Goal: Task Accomplishment & Management: Manage account settings

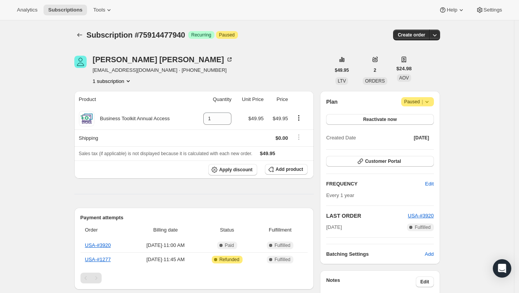
scroll to position [48, 0]
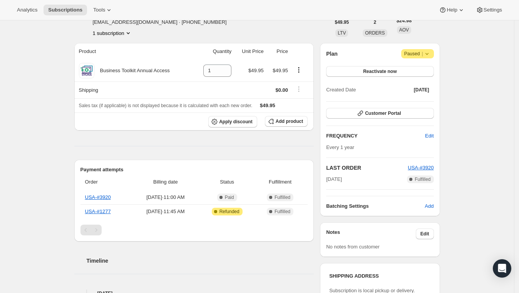
click at [55, 153] on div "Subscription #75914477940. This page is ready Subscription #75914477940 Success…" at bounding box center [257, 296] width 514 height 648
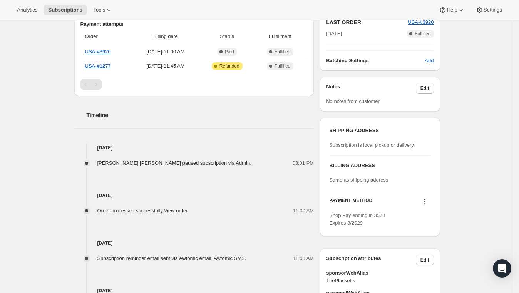
scroll to position [188, 0]
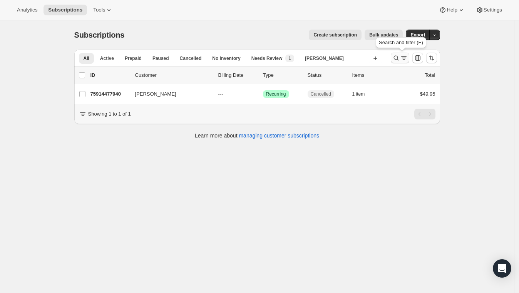
click at [397, 61] on icon "Search and filter results" at bounding box center [396, 58] width 8 height 8
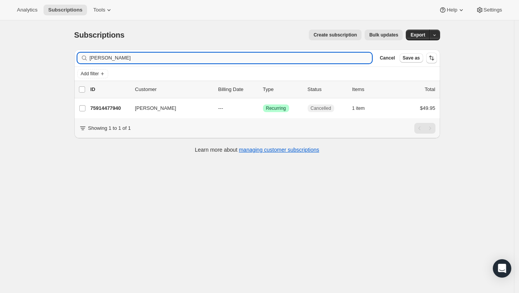
click at [244, 60] on input "[PERSON_NAME]" at bounding box center [231, 58] width 282 height 11
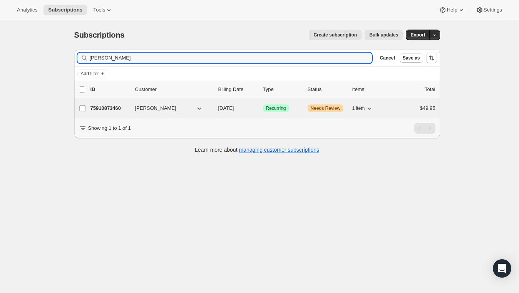
type input "[PERSON_NAME]"
click at [311, 112] on div "75910873460 [PERSON_NAME] [DATE] Success Recurring Warning Needs Review 1 item …" at bounding box center [262, 108] width 345 height 11
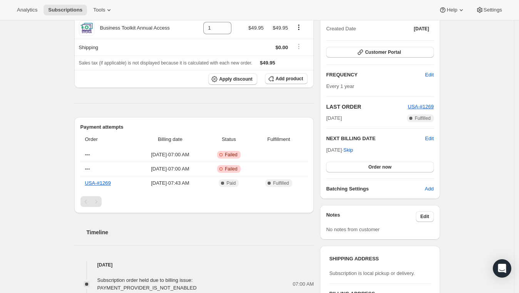
scroll to position [160, 0]
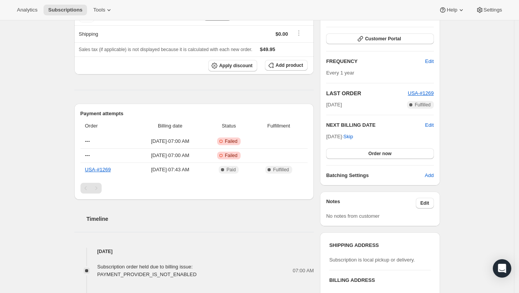
scroll to position [50, 0]
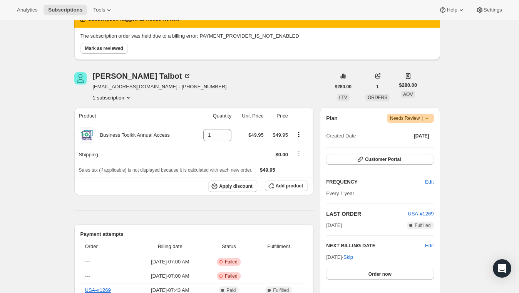
scroll to position [0, 0]
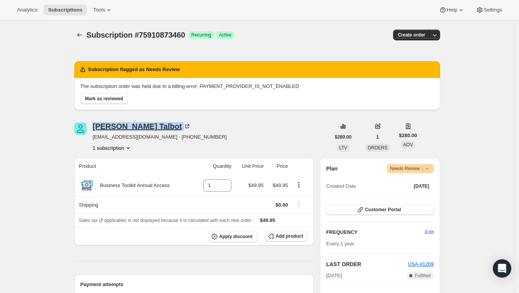
drag, startPoint x: 150, startPoint y: 127, endPoint x: 97, endPoint y: 127, distance: 53.5
click at [97, 127] on div "[PERSON_NAME]" at bounding box center [142, 127] width 98 height 8
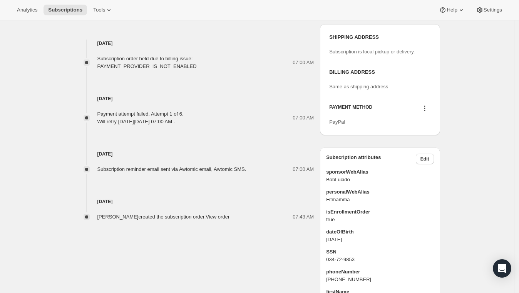
scroll to position [382, 0]
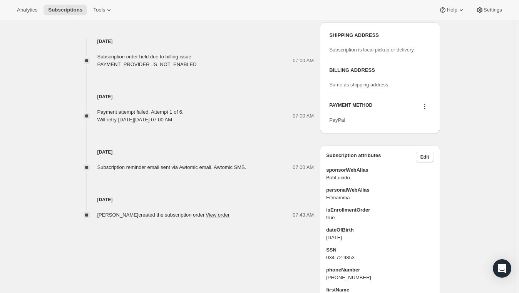
drag, startPoint x: 222, startPoint y: 118, endPoint x: 97, endPoint y: 113, distance: 125.1
click at [97, 113] on div "Payment attempt failed. Attempt 1 of 6. Will retry on Sunday, October 12, 2025,…" at bounding box center [194, 115] width 240 height 15
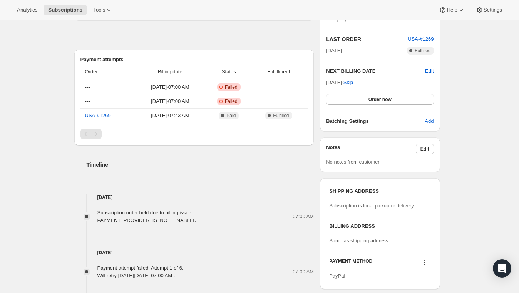
scroll to position [224, 0]
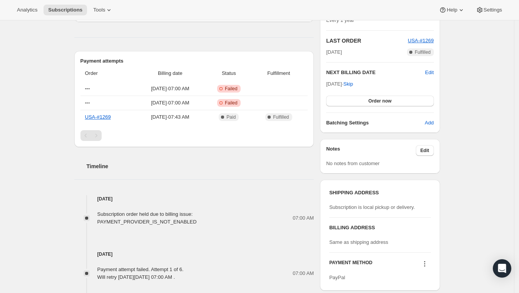
click at [207, 232] on div "Oct 11, 2025 Payment attempt failed. Attempt 1 of 6. Will retry on Sunday, Octo…" at bounding box center [194, 253] width 240 height 55
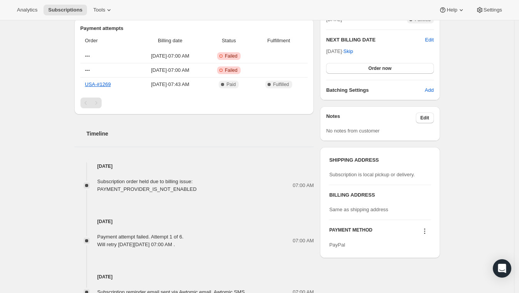
scroll to position [265, 0]
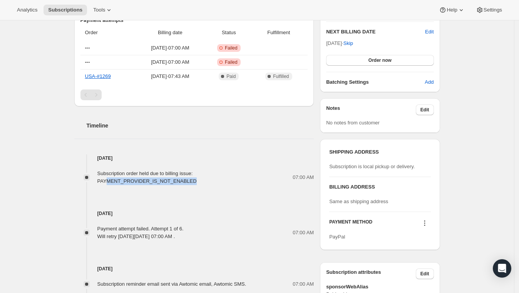
drag, startPoint x: 202, startPoint y: 178, endPoint x: 107, endPoint y: 178, distance: 94.6
click at [107, 178] on div "Subscription order held due to billing issue: PAYMENT_PROVIDER_IS_NOT_ENABLED" at bounding box center [194, 177] width 195 height 15
click at [226, 191] on div "Oct 11, 2025 Payment attempt failed. Attempt 1 of 6. Will retry on Sunday, Octo…" at bounding box center [194, 212] width 240 height 55
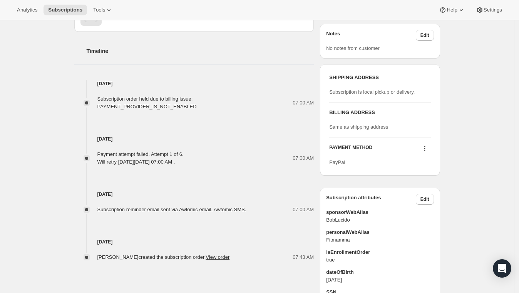
scroll to position [344, 0]
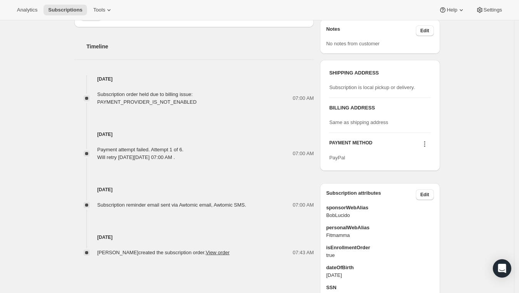
click at [220, 177] on div "Sep 26, 2025 Subscription reminder email sent via Awtomic email, Awtomic SMS. 0…" at bounding box center [194, 186] width 240 height 48
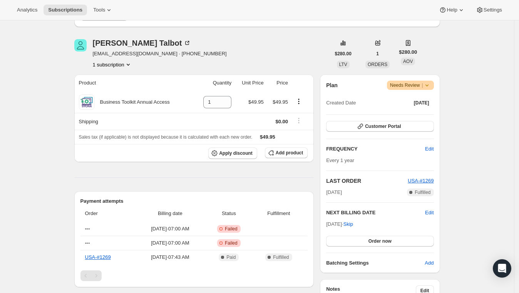
scroll to position [58, 0]
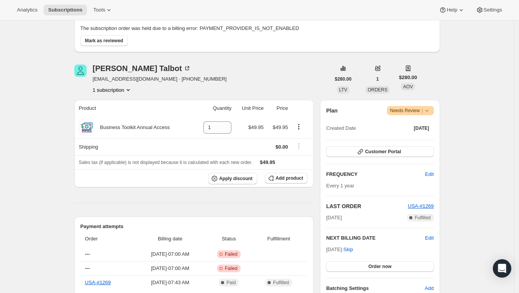
click at [430, 110] on icon at bounding box center [427, 111] width 8 height 8
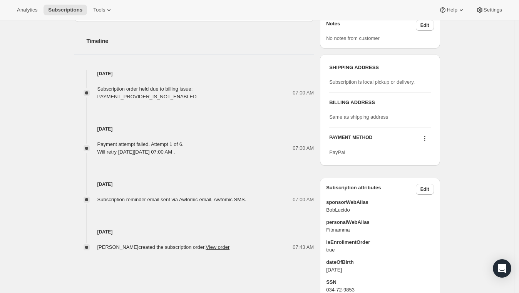
scroll to position [352, 0]
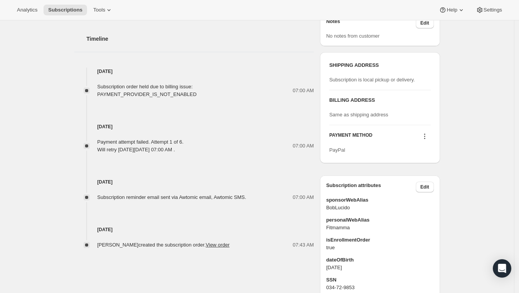
click at [213, 98] on div "Oct 11, 2025 Payment attempt failed. Attempt 1 of 6. Will retry on Sunday, Octo…" at bounding box center [194, 125] width 240 height 55
drag, startPoint x: 205, startPoint y: 93, endPoint x: 96, endPoint y: 81, distance: 109.5
click at [96, 81] on div "Subscription order held due to billing issue: PAYMENT_PROVIDER_IS_NOT_ENABLED 0…" at bounding box center [194, 86] width 240 height 23
click at [164, 104] on div "Oct 11, 2025 Payment attempt failed. Attempt 1 of 6. Will retry on Sunday, Octo…" at bounding box center [194, 125] width 240 height 55
click at [429, 139] on div at bounding box center [424, 137] width 12 height 10
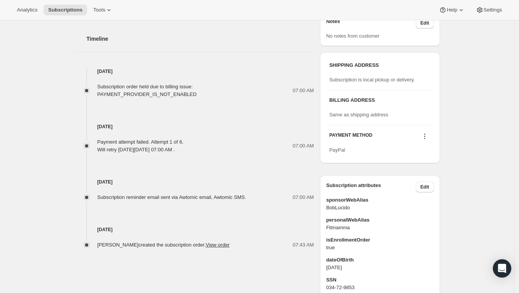
click at [427, 135] on icon at bounding box center [424, 137] width 8 height 8
click at [447, 106] on div "Subscription #75910873460. This page is ready Subscription #75910873460 Success…" at bounding box center [257, 35] width 384 height 732
click at [255, 119] on div "Oct 11, 2025 Payment attempt failed. Attempt 1 of 6. Will retry on Sunday, Octo…" at bounding box center [194, 125] width 240 height 55
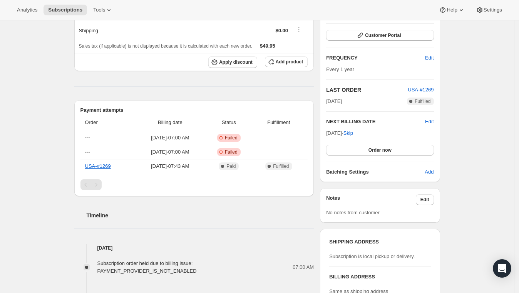
scroll to position [197, 0]
